Goal: Task Accomplishment & Management: Use online tool/utility

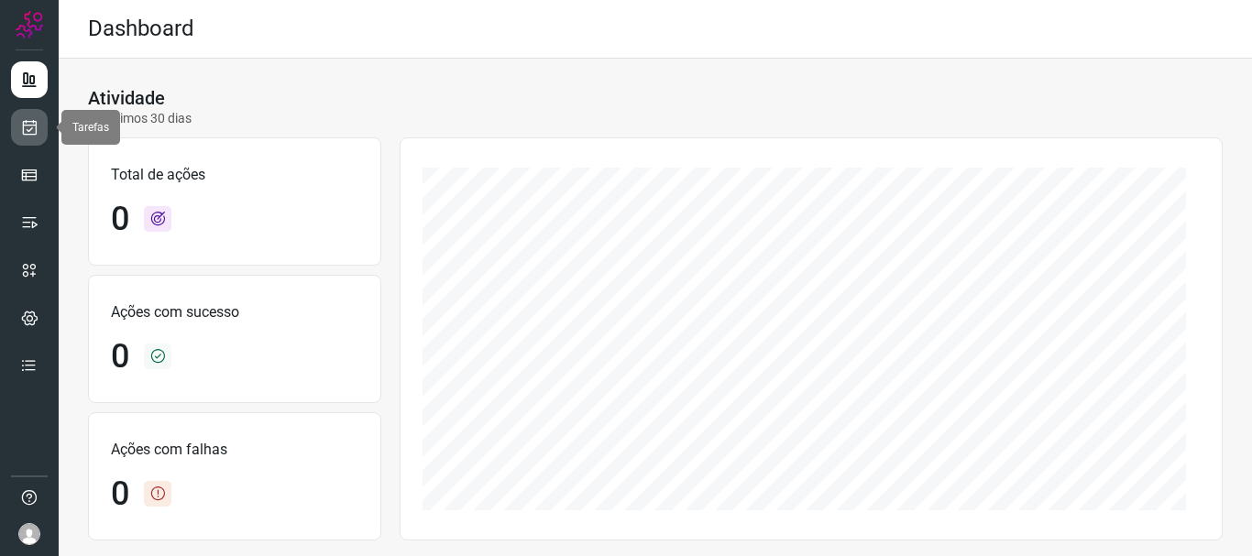
click at [26, 129] on icon at bounding box center [29, 127] width 19 height 18
click at [38, 128] on icon at bounding box center [29, 127] width 19 height 18
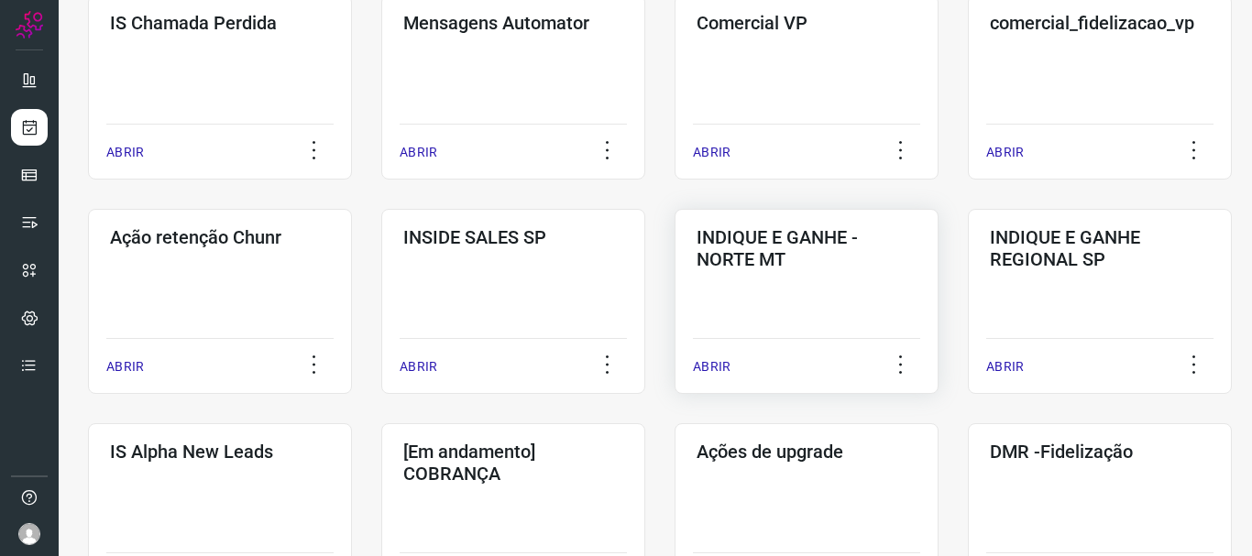
scroll to position [367, 0]
click at [435, 365] on p "ABRIR" at bounding box center [419, 366] width 38 height 19
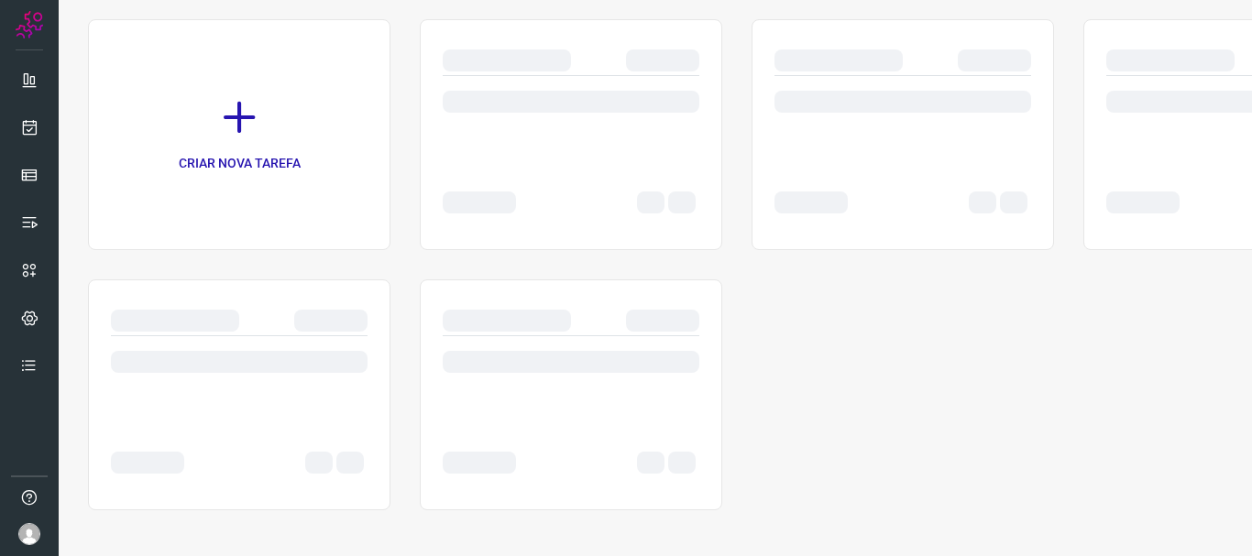
scroll to position [126, 0]
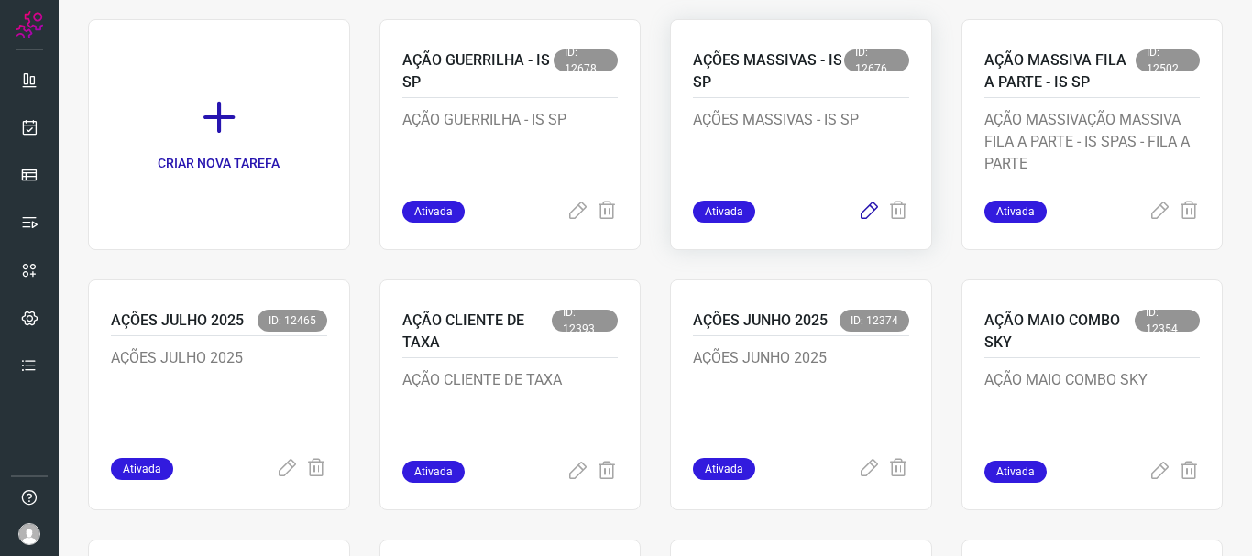
click at [858, 211] on icon at bounding box center [869, 212] width 22 height 22
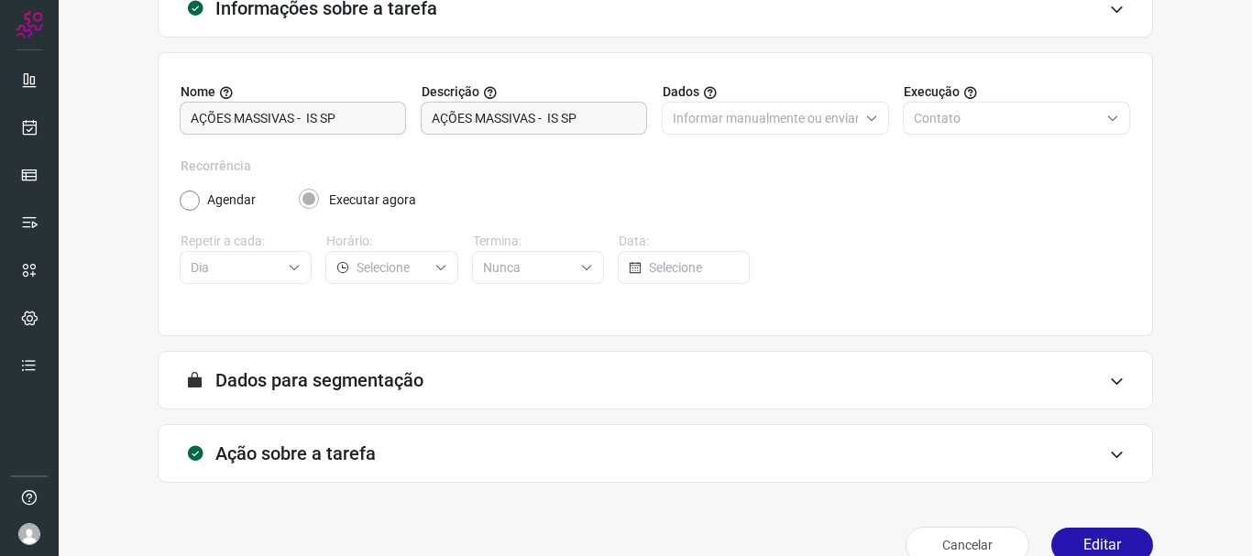
scroll to position [159, 0]
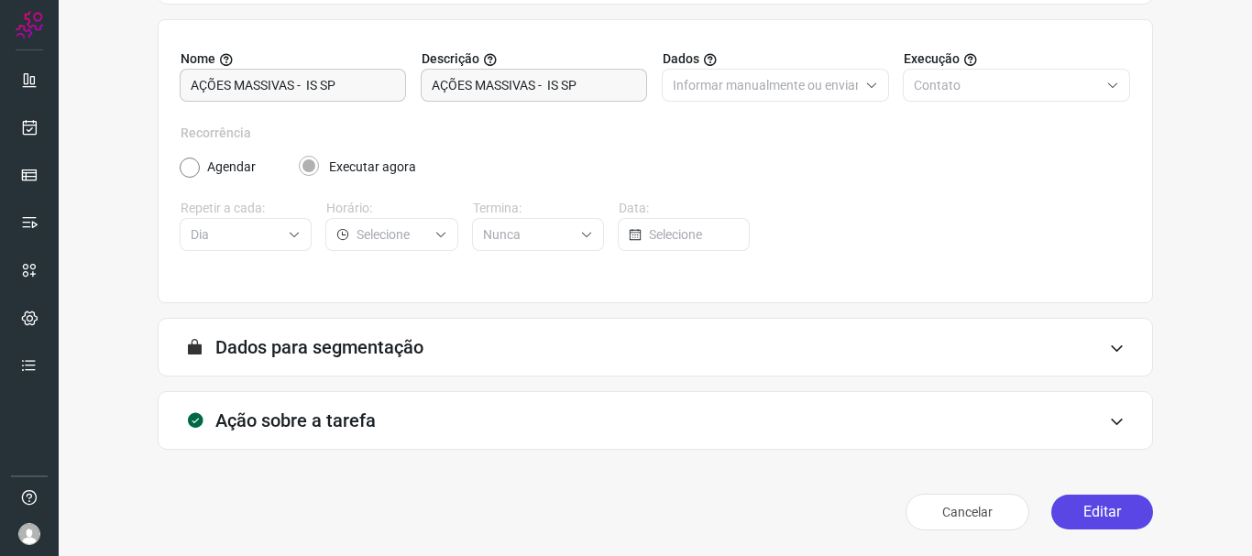
click at [1102, 515] on button "Editar" at bounding box center [1102, 512] width 102 height 35
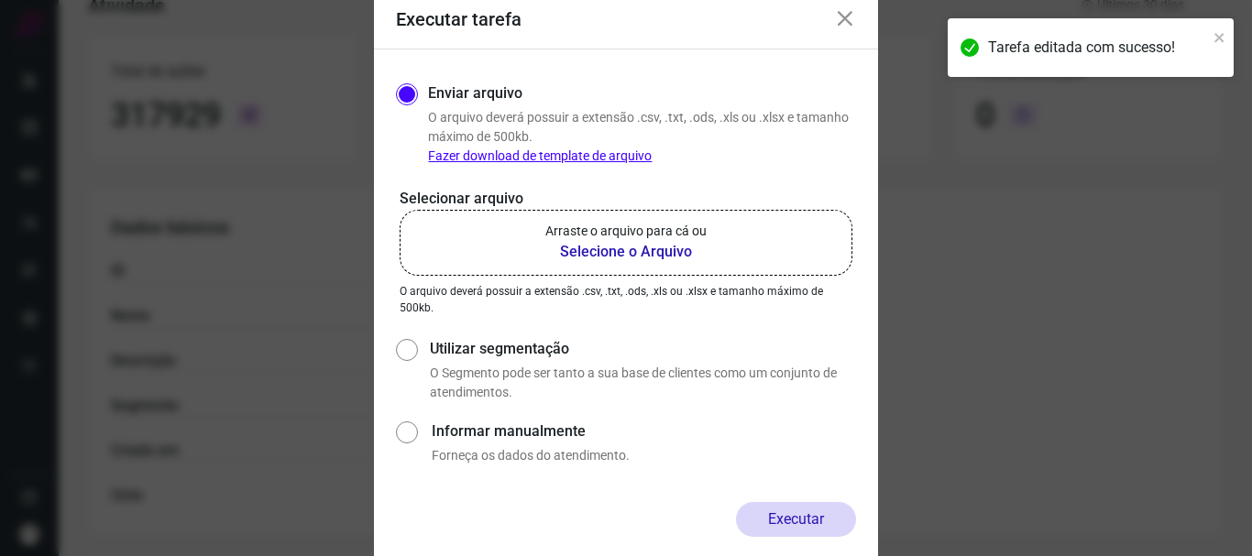
click at [841, 18] on icon at bounding box center [845, 19] width 22 height 22
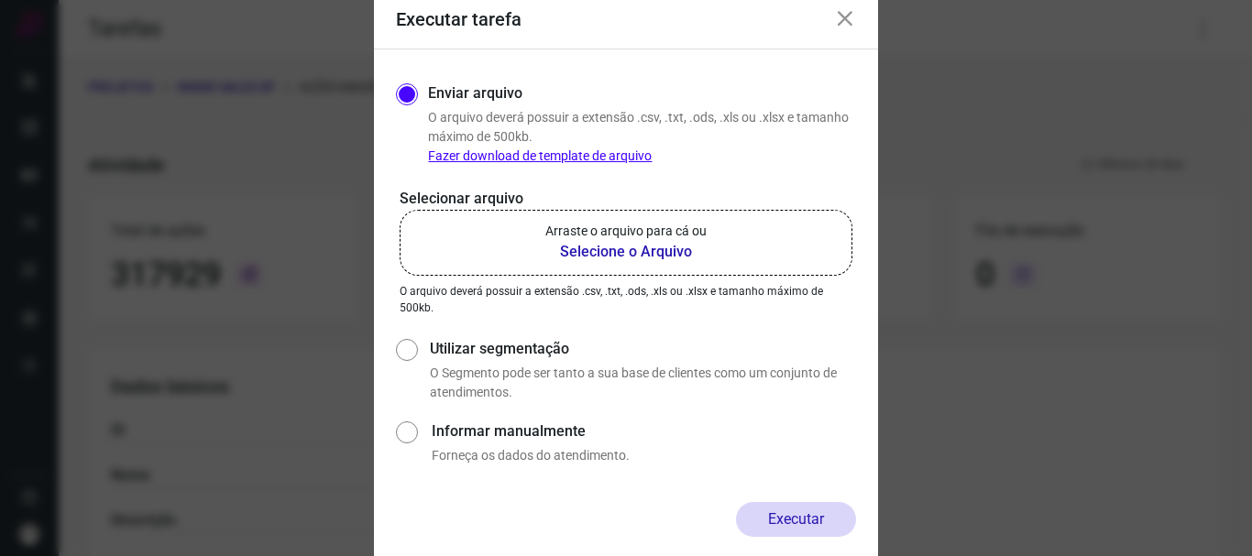
click at [645, 244] on b "Selecione o Arquivo" at bounding box center [625, 252] width 161 height 22
click at [0, 0] on input "Arraste o arquivo para cá ou Selecione o Arquivo" at bounding box center [0, 0] width 0 height 0
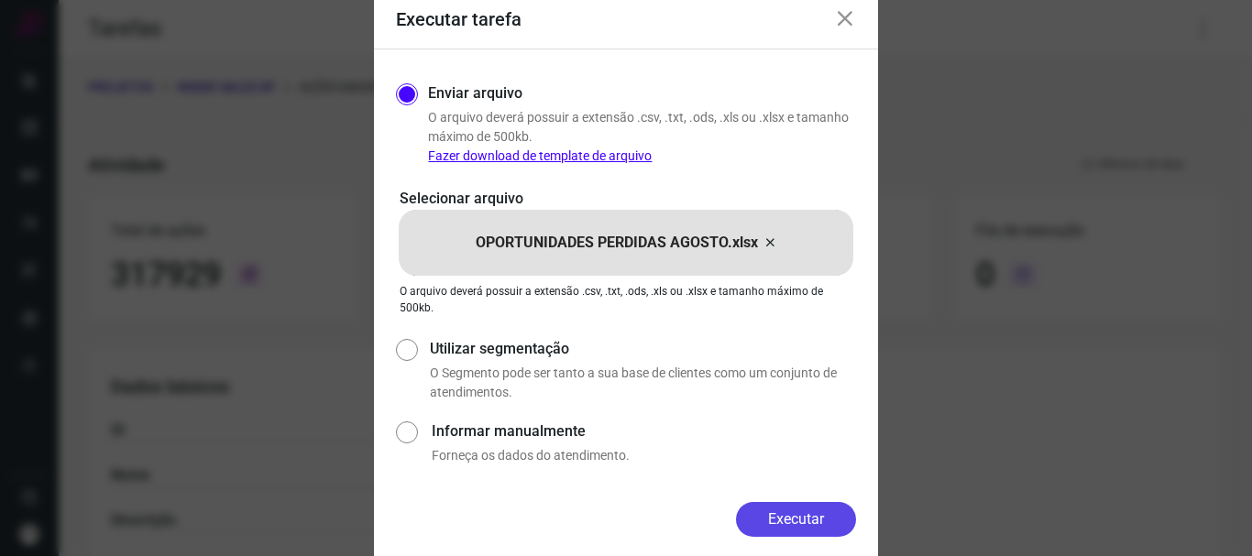
click at [800, 521] on button "Executar" at bounding box center [796, 519] width 120 height 35
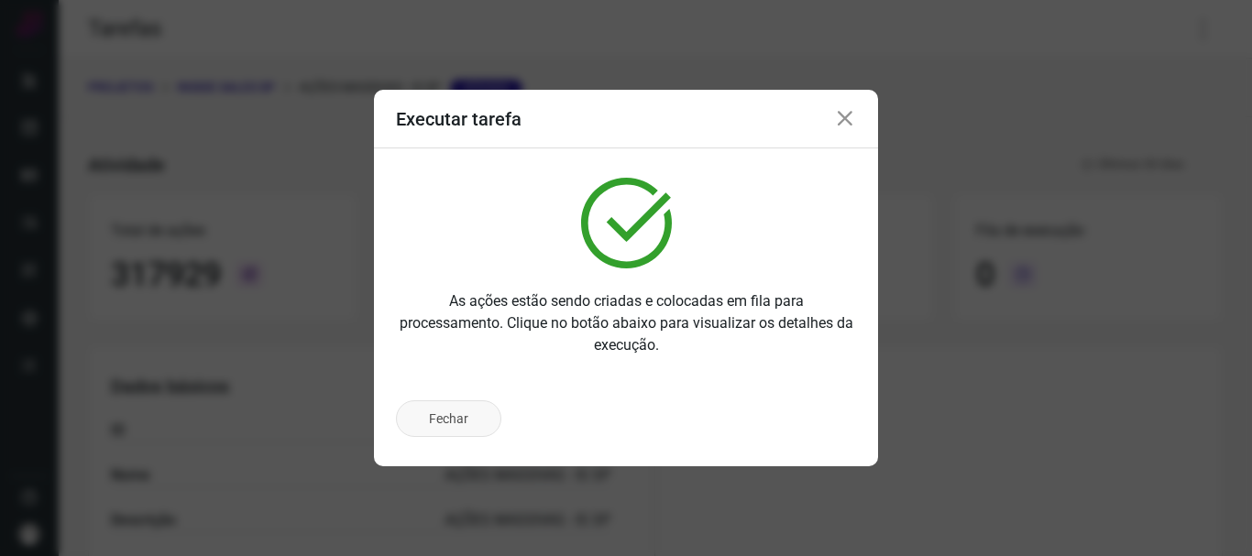
click at [445, 419] on button "Fechar" at bounding box center [448, 418] width 105 height 37
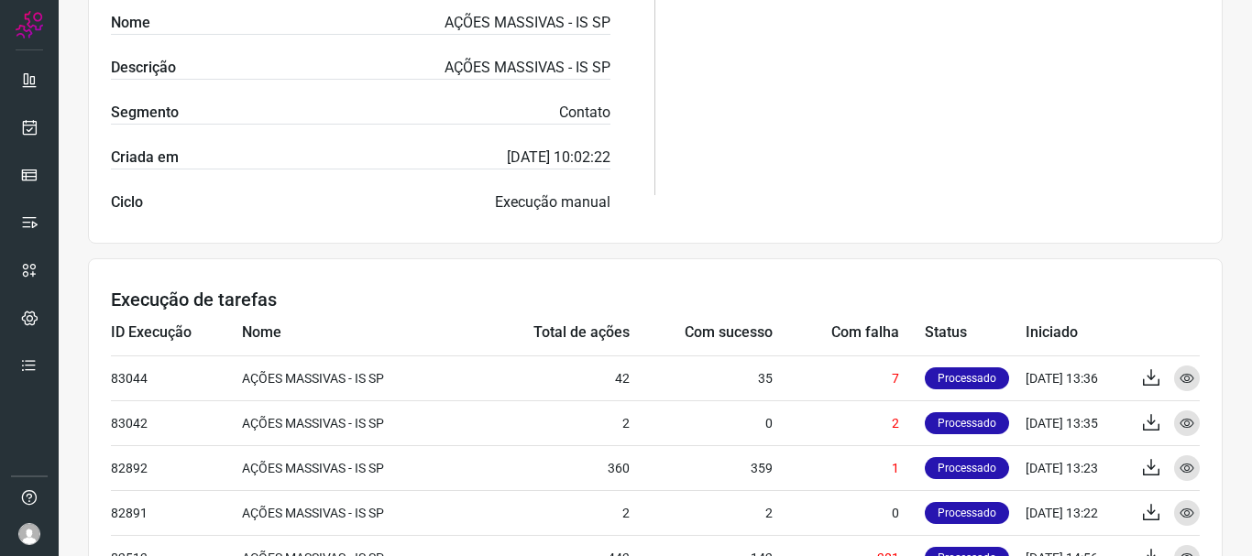
scroll to position [660, 0]
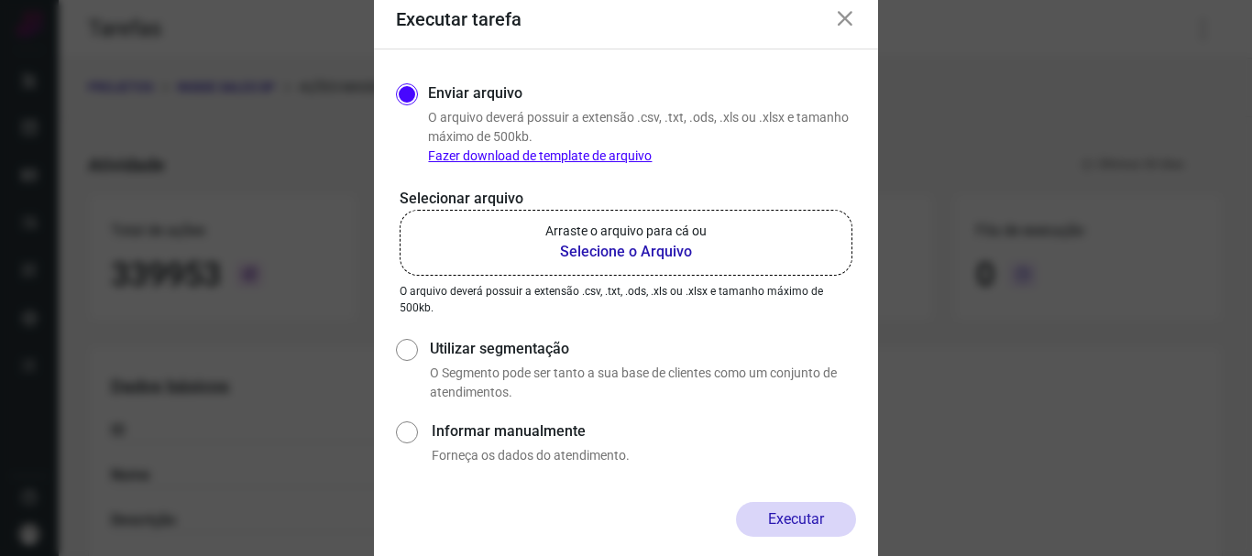
click at [846, 22] on icon at bounding box center [845, 19] width 22 height 22
click at [583, 259] on b "Selecione o Arquivo" at bounding box center [625, 252] width 161 height 22
click at [0, 0] on input "Arraste o arquivo para cá ou Selecione o Arquivo" at bounding box center [0, 0] width 0 height 0
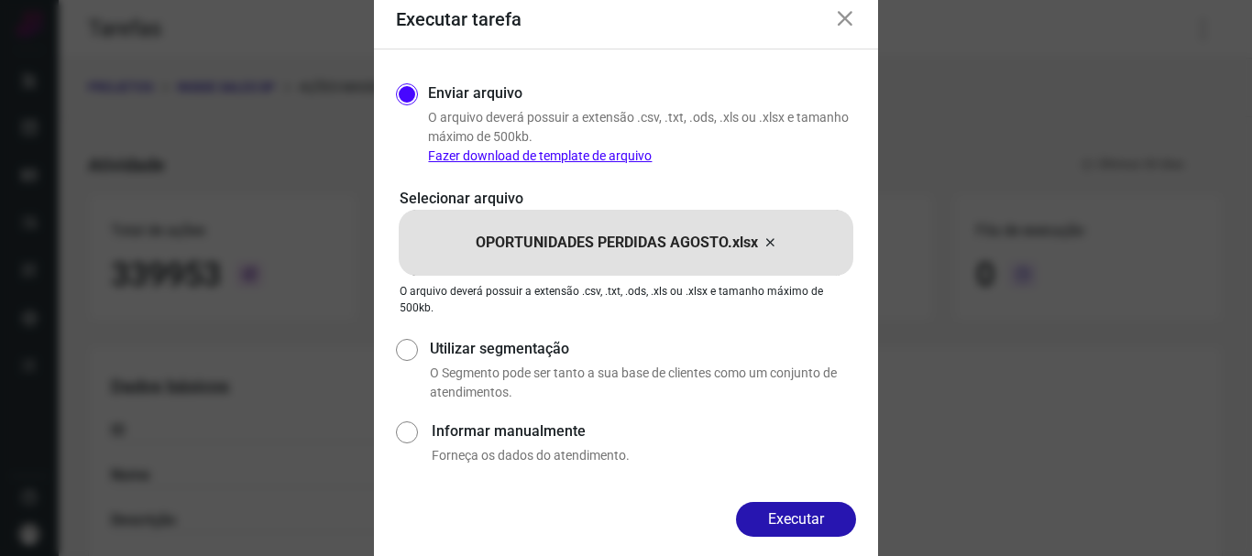
click at [797, 515] on button "Executar" at bounding box center [796, 519] width 120 height 35
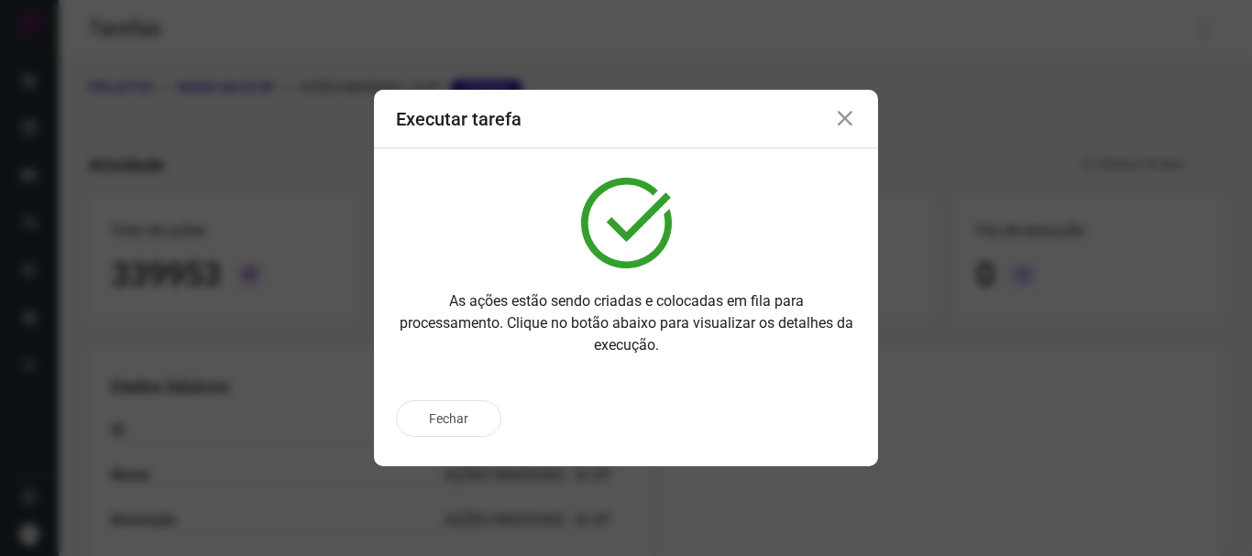
click at [844, 115] on icon at bounding box center [845, 119] width 22 height 22
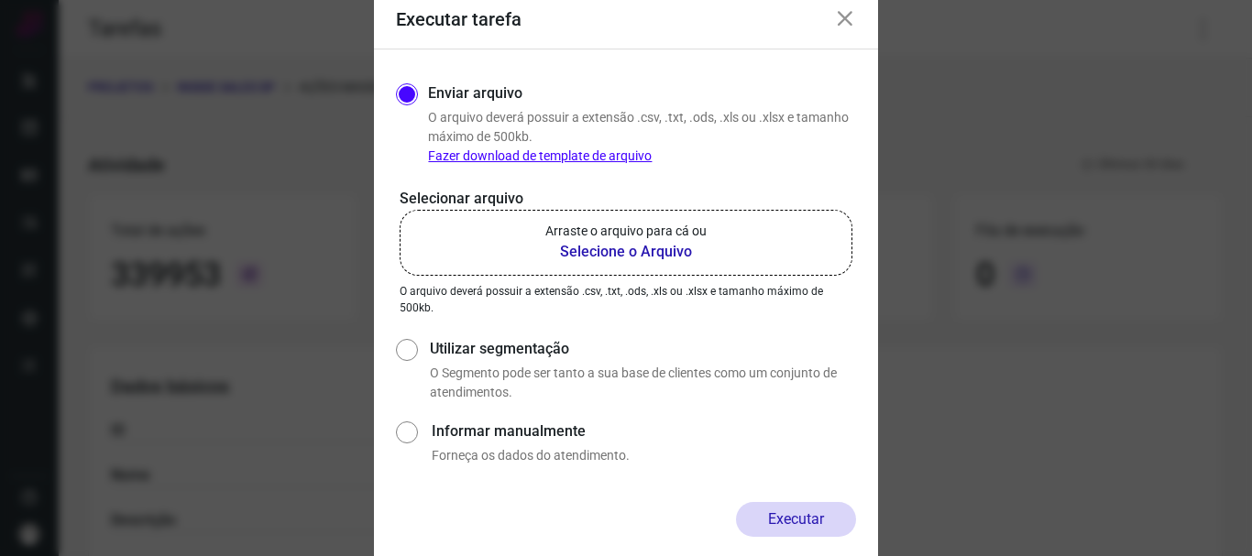
click at [849, 22] on icon at bounding box center [845, 19] width 22 height 22
click at [841, 15] on icon at bounding box center [845, 19] width 22 height 22
click at [839, 14] on icon at bounding box center [845, 19] width 22 height 22
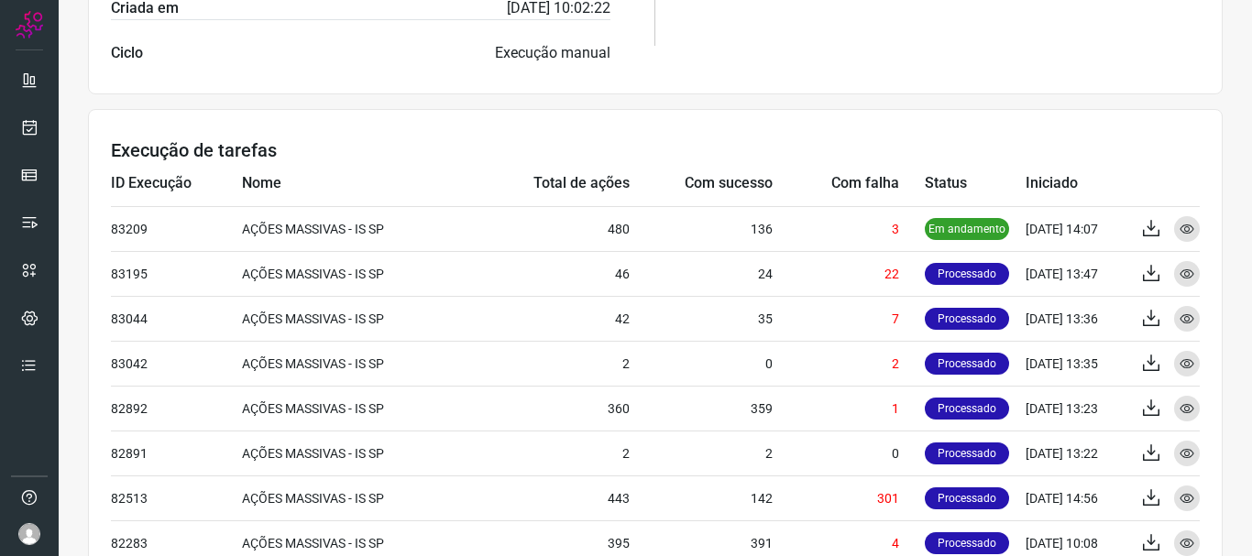
scroll to position [458, 0]
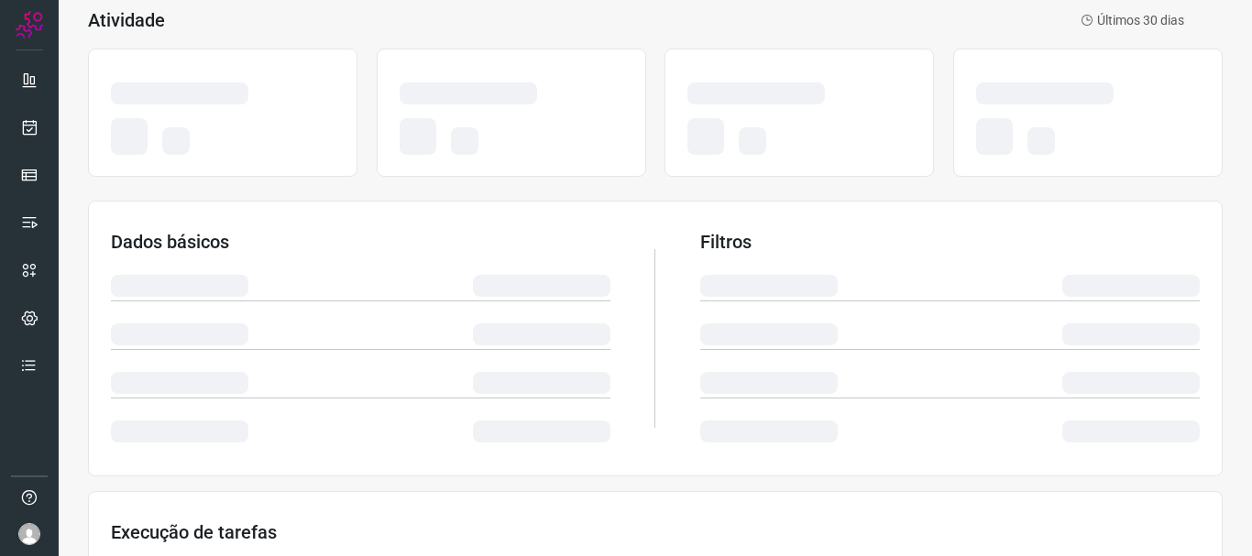
scroll to position [367, 0]
